Goal: Task Accomplishment & Management: Manage account settings

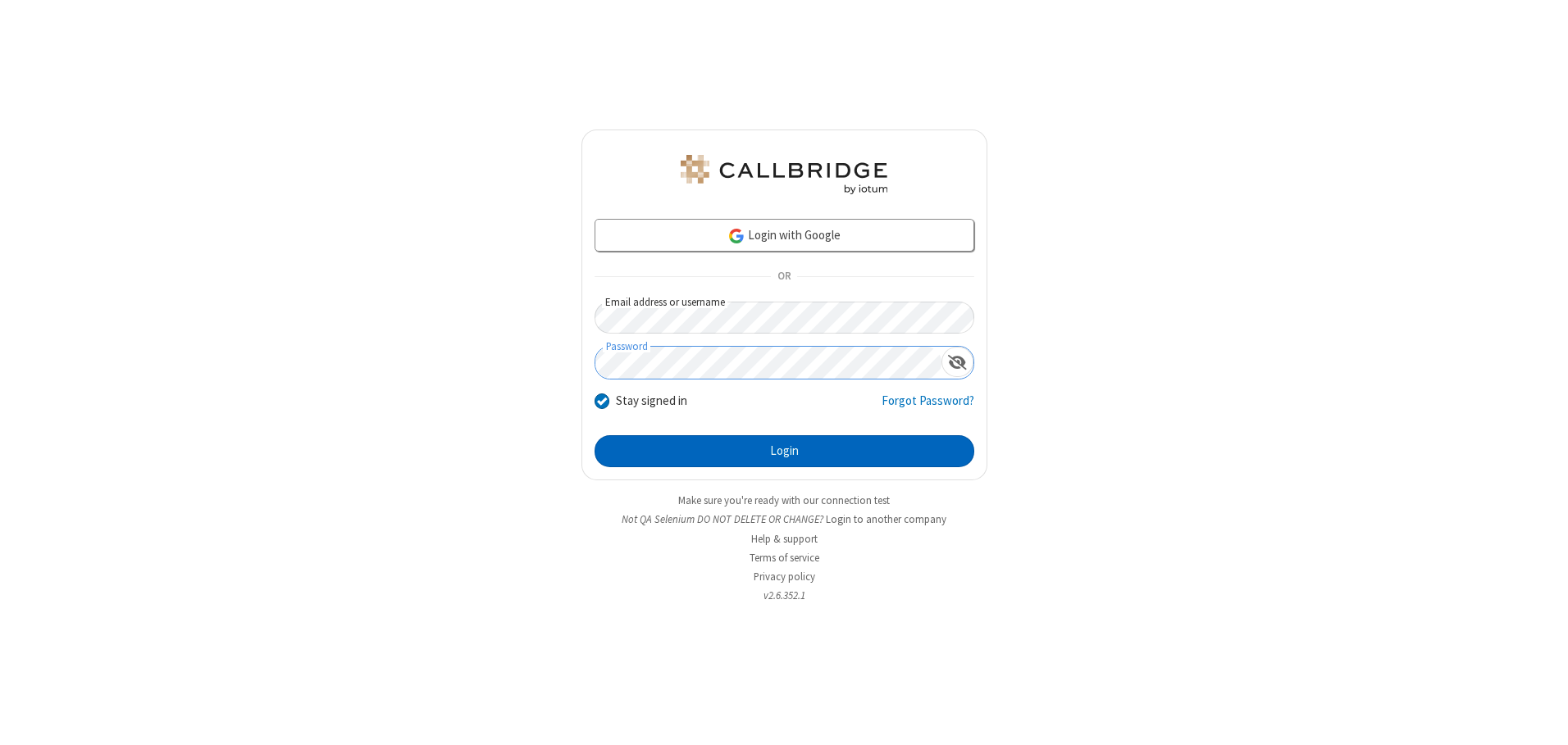
click at [784, 451] on button "Login" at bounding box center [784, 452] width 379 height 32
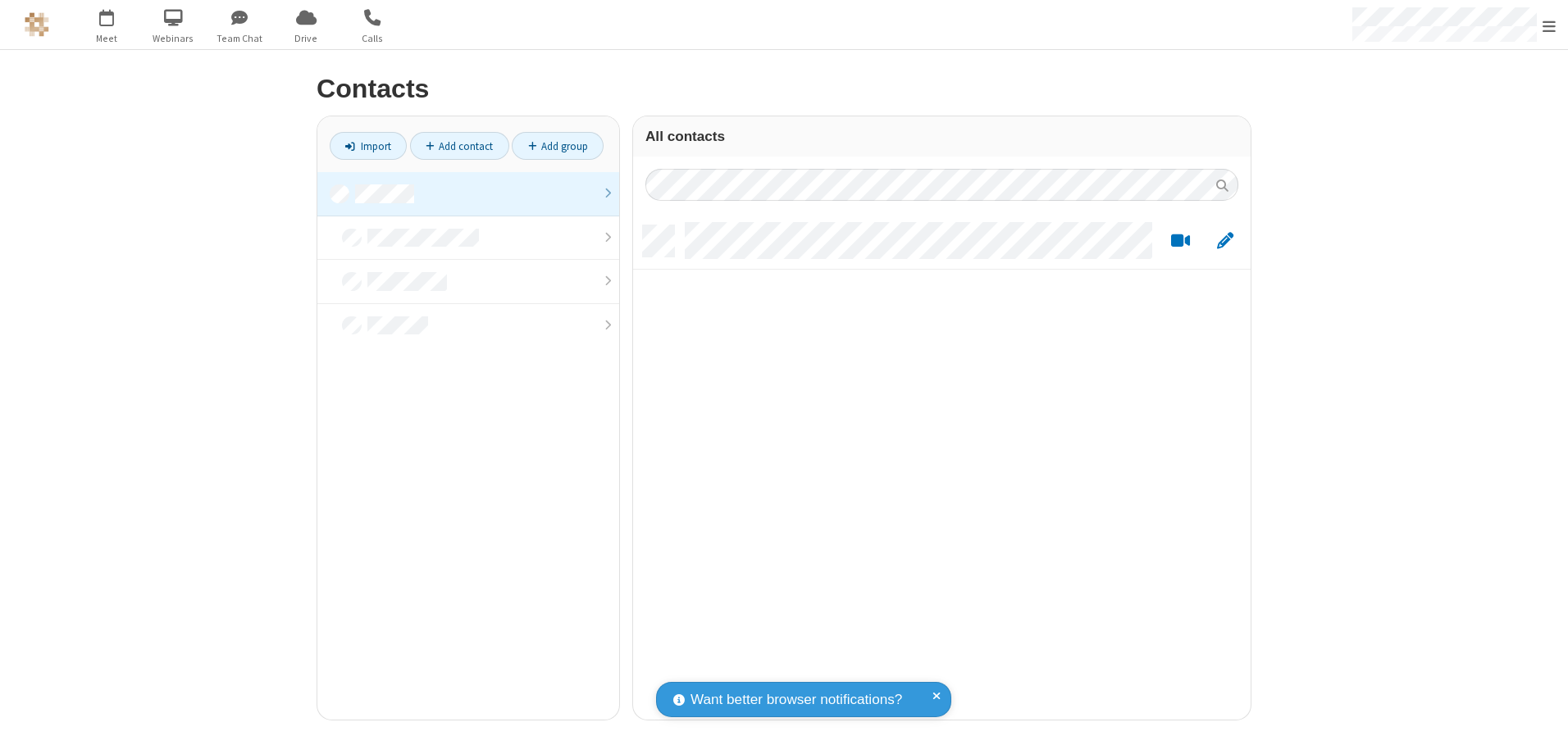
scroll to position [494, 605]
click at [468, 193] on link at bounding box center [468, 194] width 302 height 44
click at [460, 146] on link "Add contact" at bounding box center [460, 146] width 99 height 28
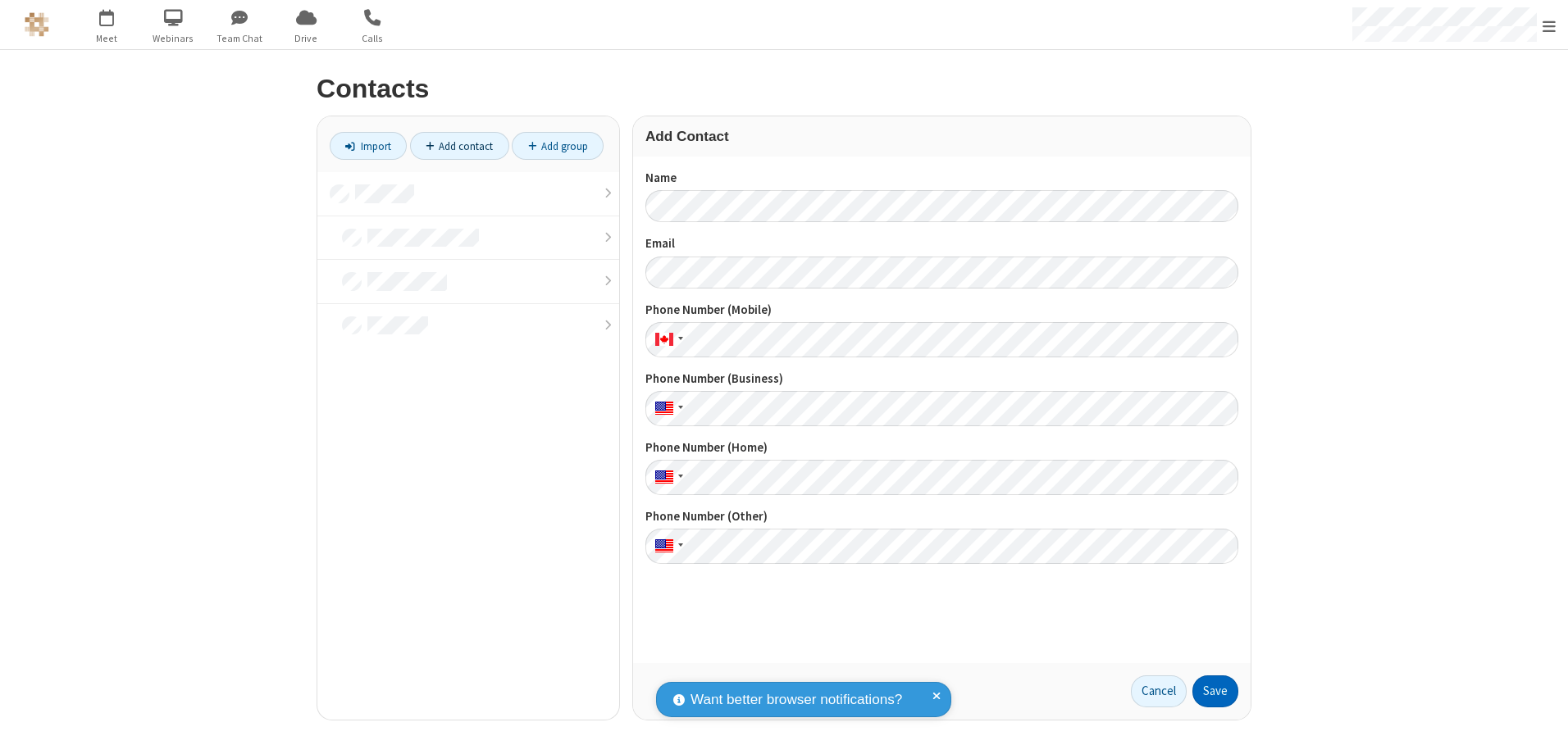
click at [1216, 691] on button "Save" at bounding box center [1216, 692] width 46 height 32
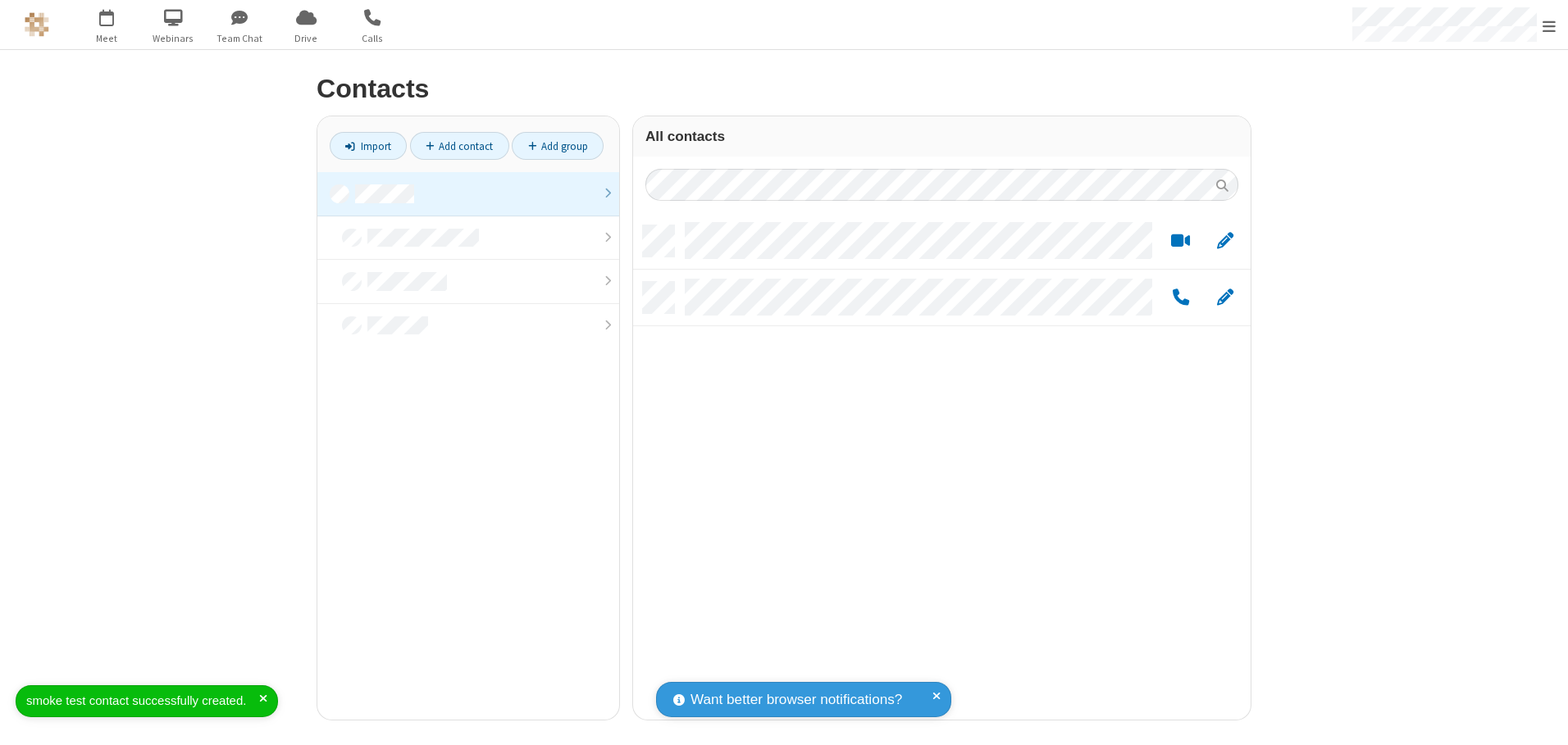
scroll to position [494, 605]
click at [460, 146] on link "Add contact" at bounding box center [460, 146] width 99 height 28
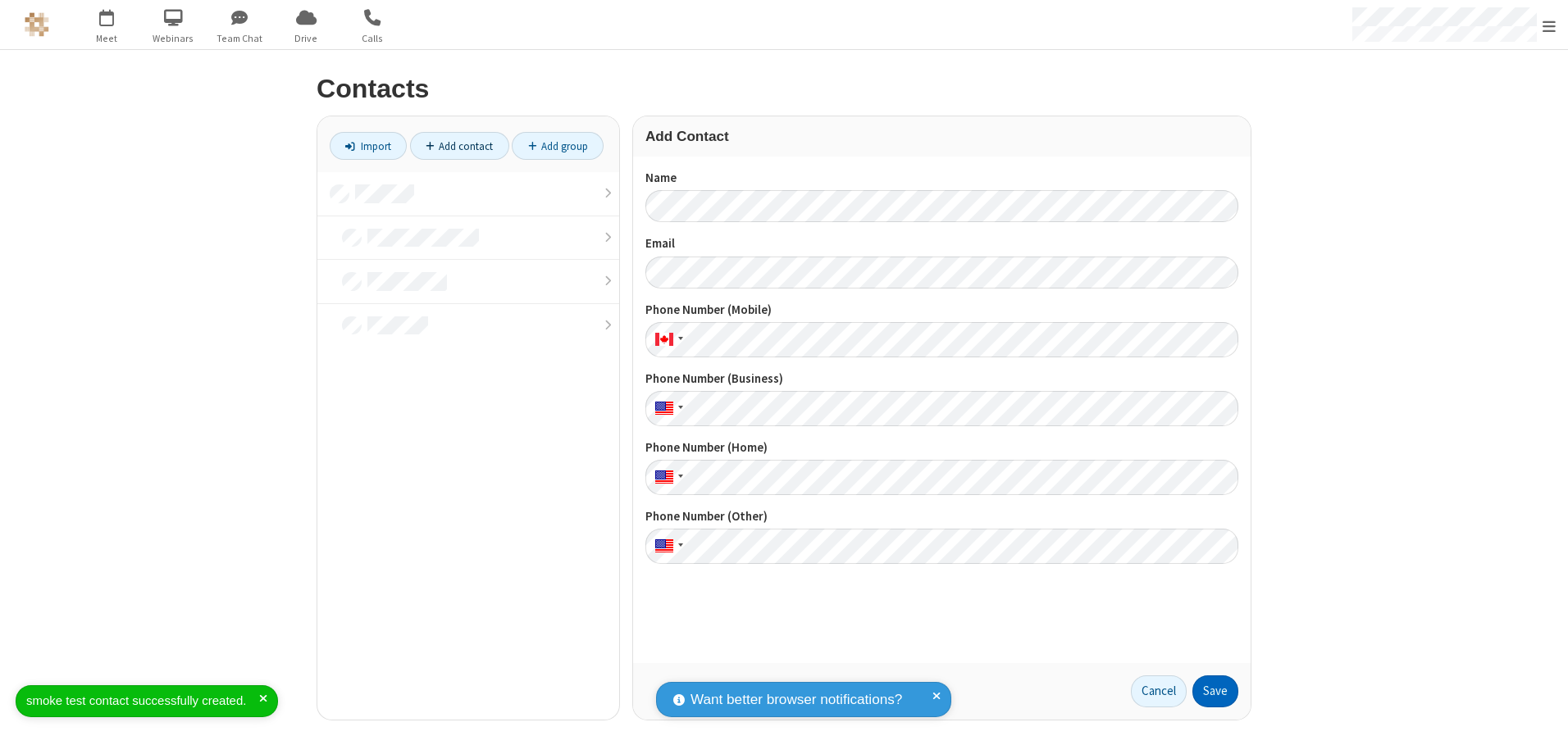
click at [1216, 691] on button "Save" at bounding box center [1216, 692] width 46 height 32
